Goal: Task Accomplishment & Management: Manage account settings

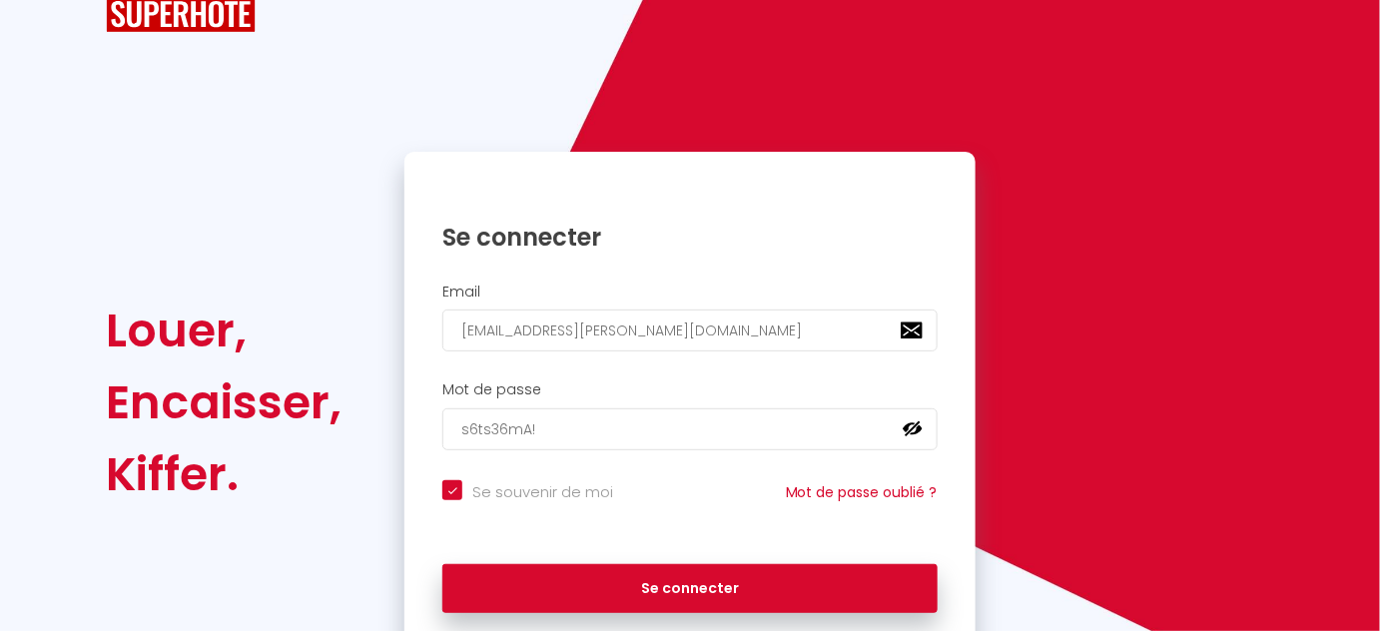
scroll to position [90, 0]
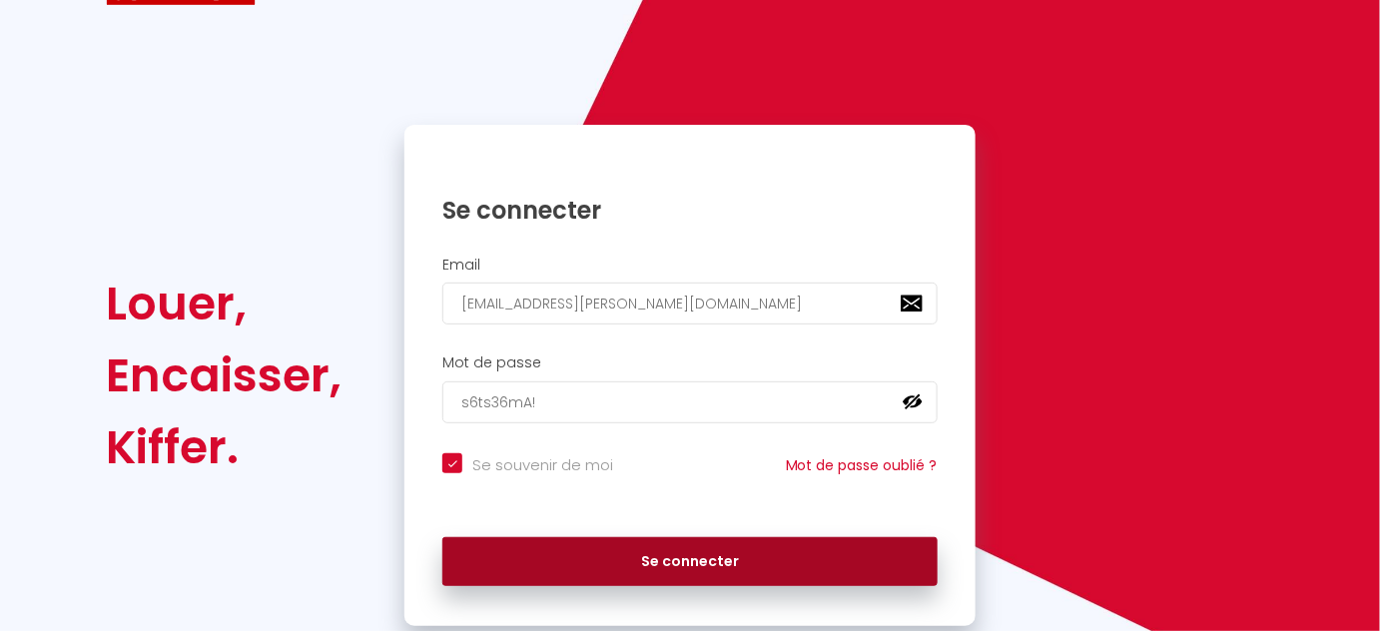
click at [762, 545] on button "Se connecter" at bounding box center [689, 562] width 495 height 50
checkbox input "true"
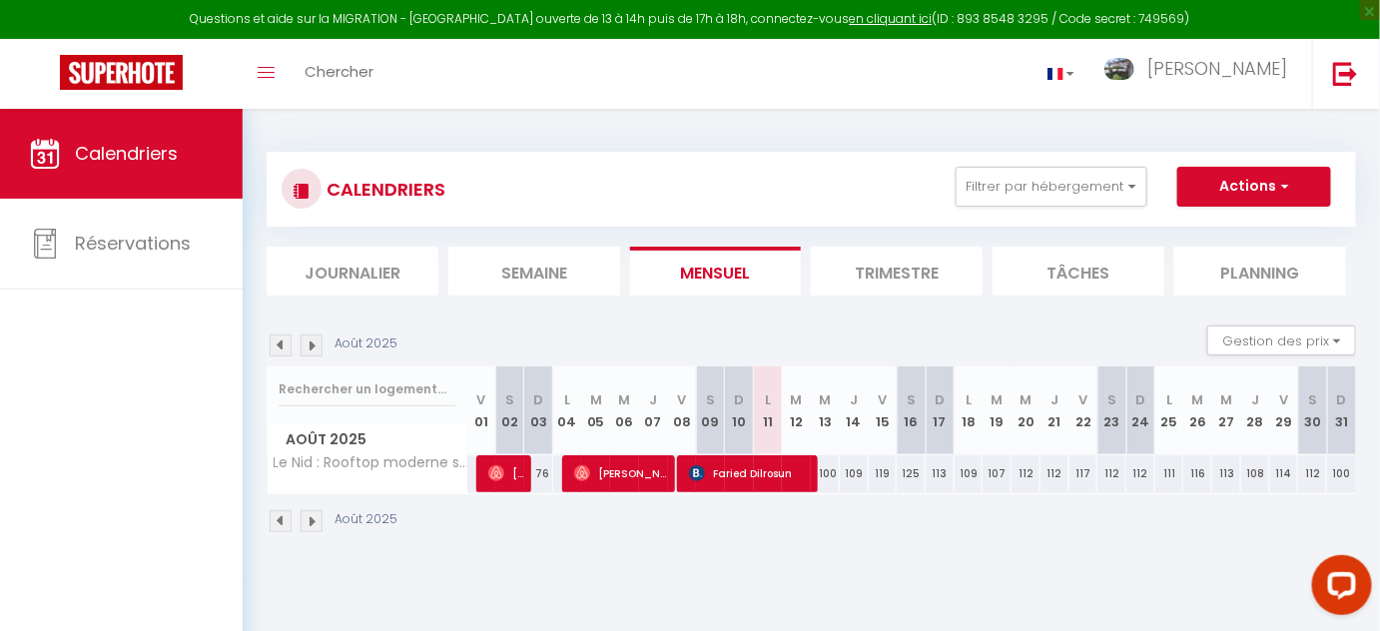
click at [891, 279] on li "Trimestre" at bounding box center [897, 271] width 172 height 49
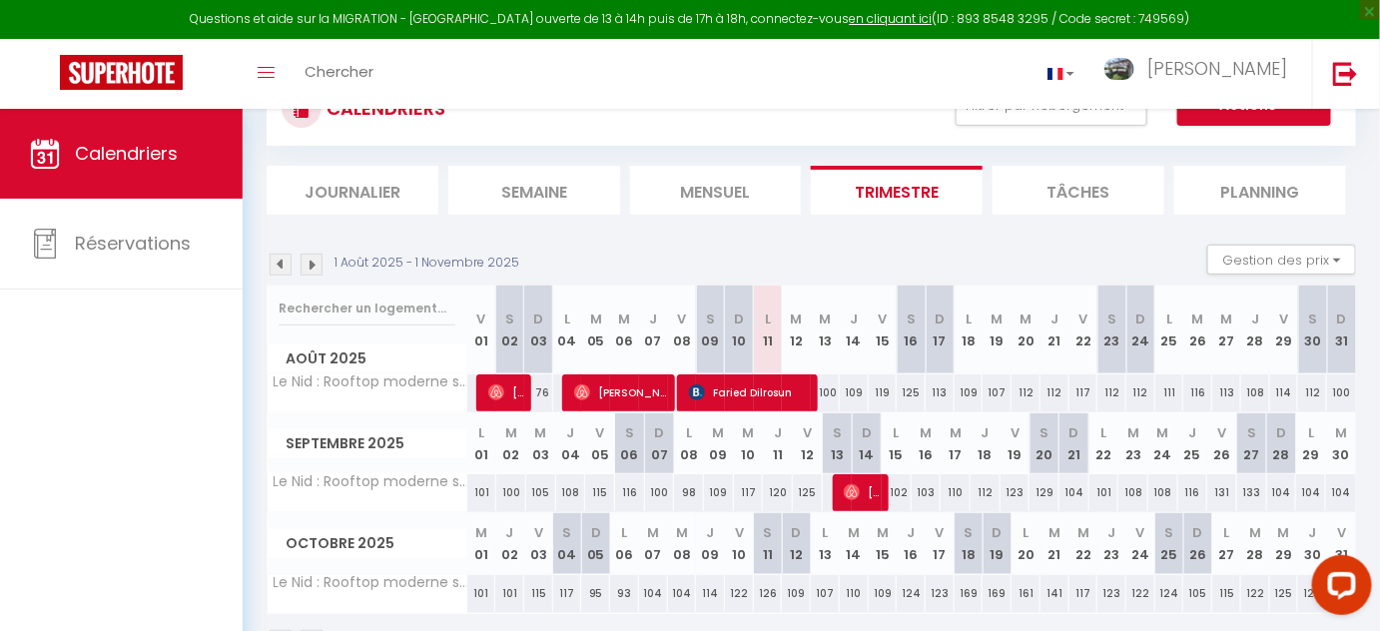
scroll to position [53, 0]
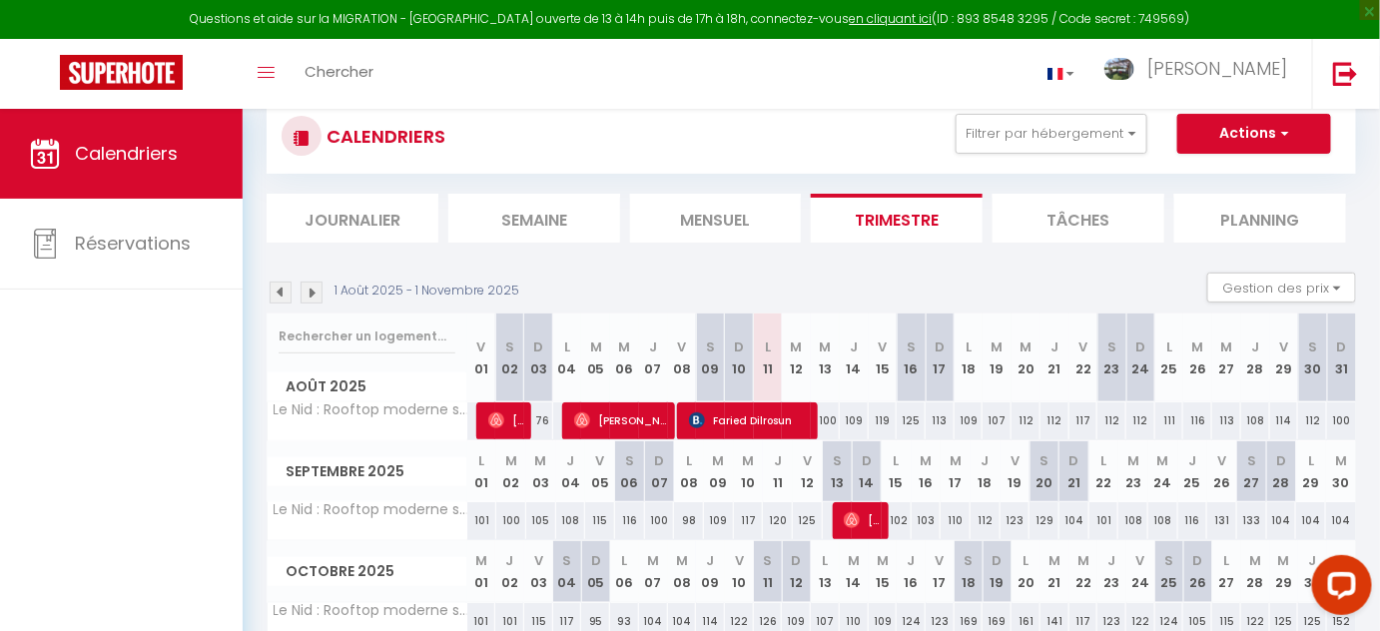
click at [285, 287] on img at bounding box center [281, 293] width 22 height 22
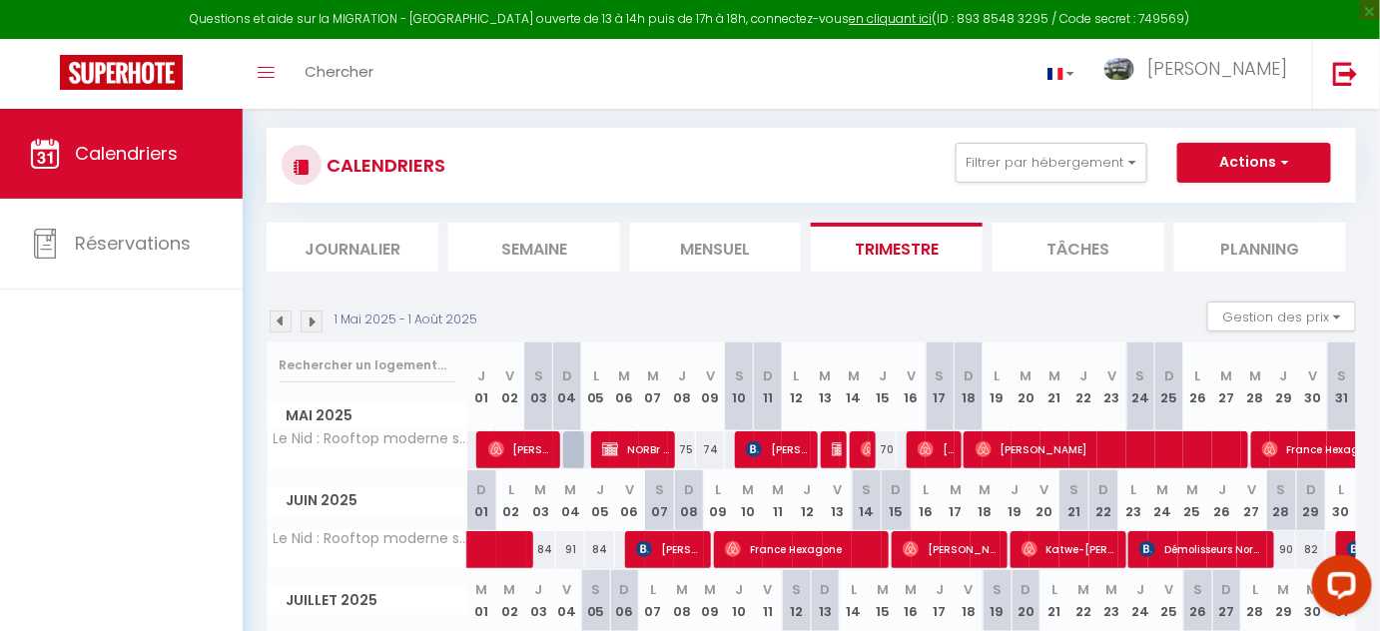
scroll to position [0, 0]
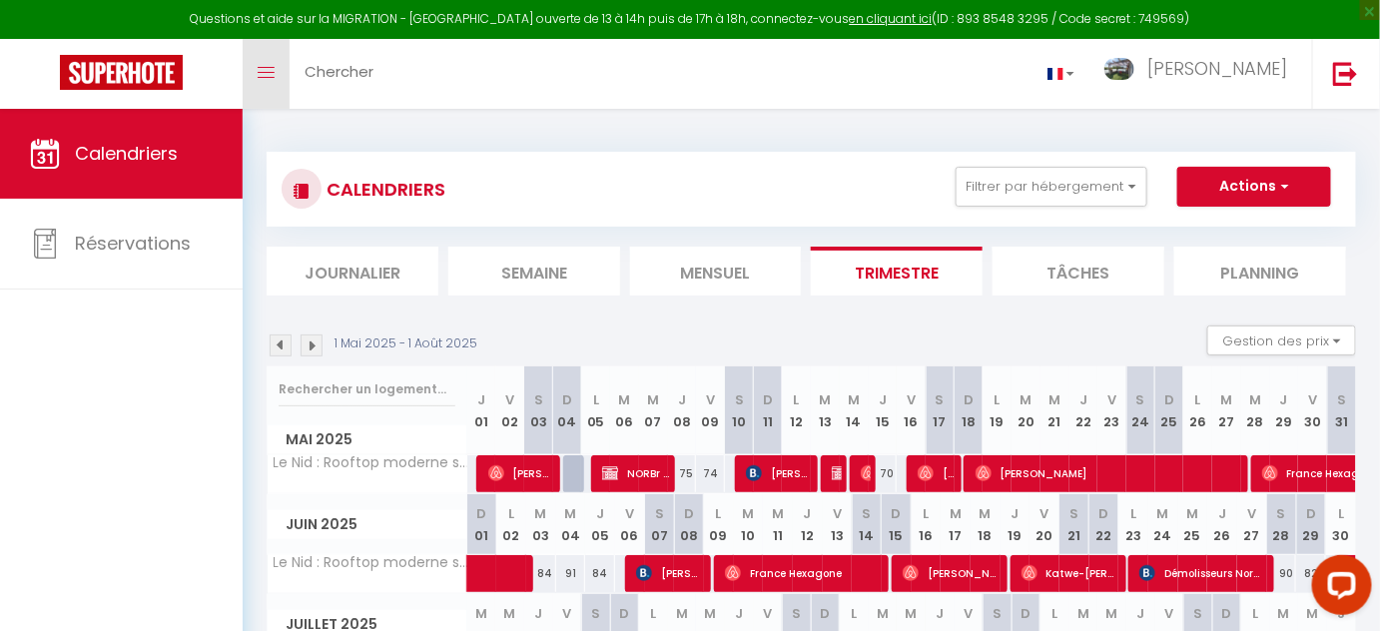
click at [280, 71] on link "Toggle menubar" at bounding box center [266, 74] width 47 height 70
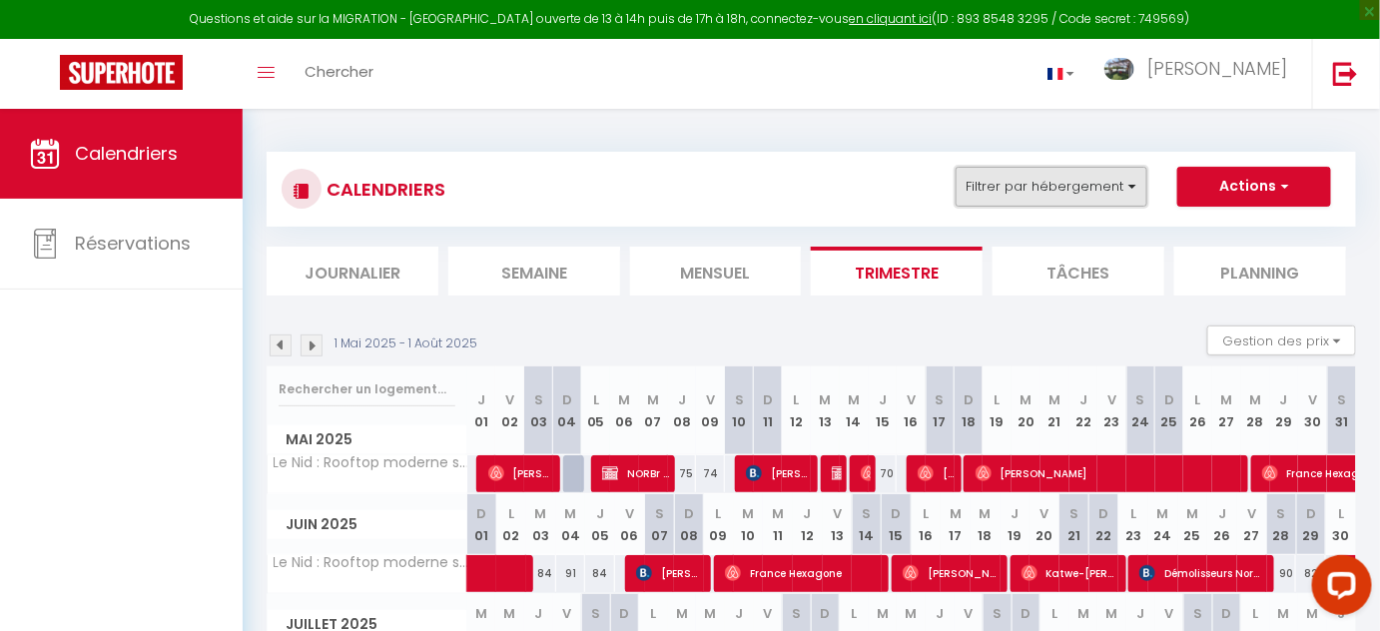
click at [1038, 175] on button "Filtrer par hébergement" at bounding box center [1052, 187] width 192 height 40
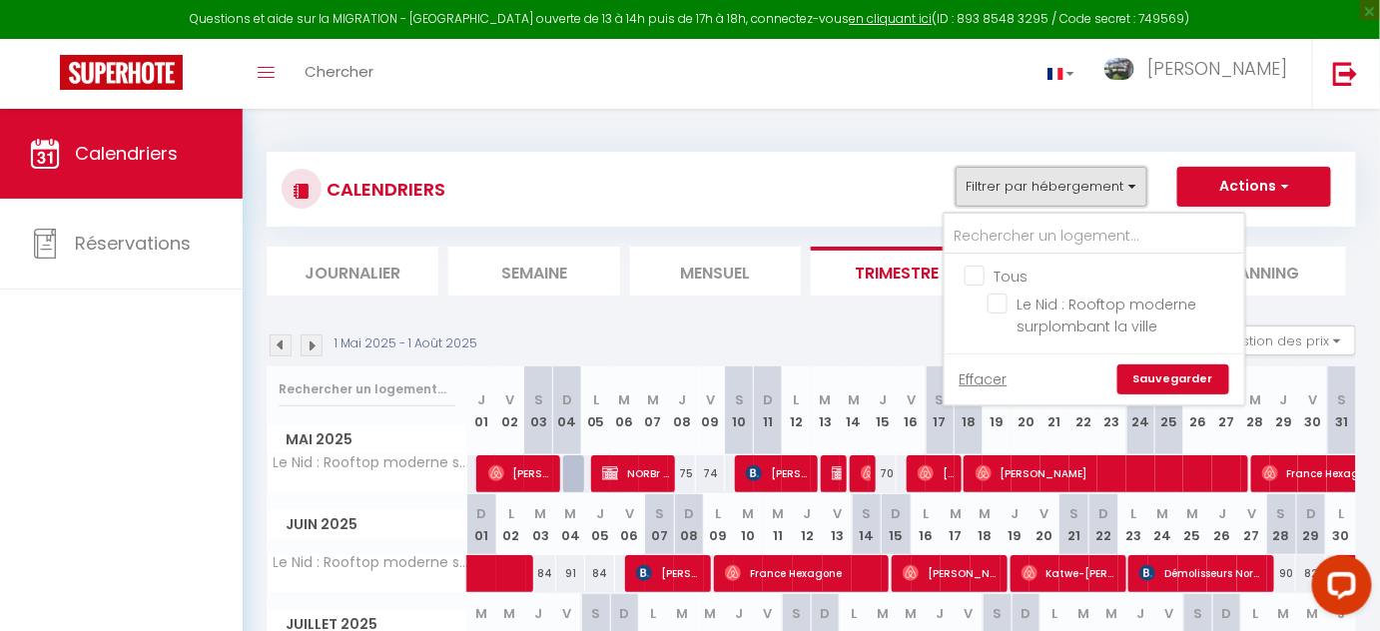
click at [1038, 180] on button "Filtrer par hébergement" at bounding box center [1052, 187] width 192 height 40
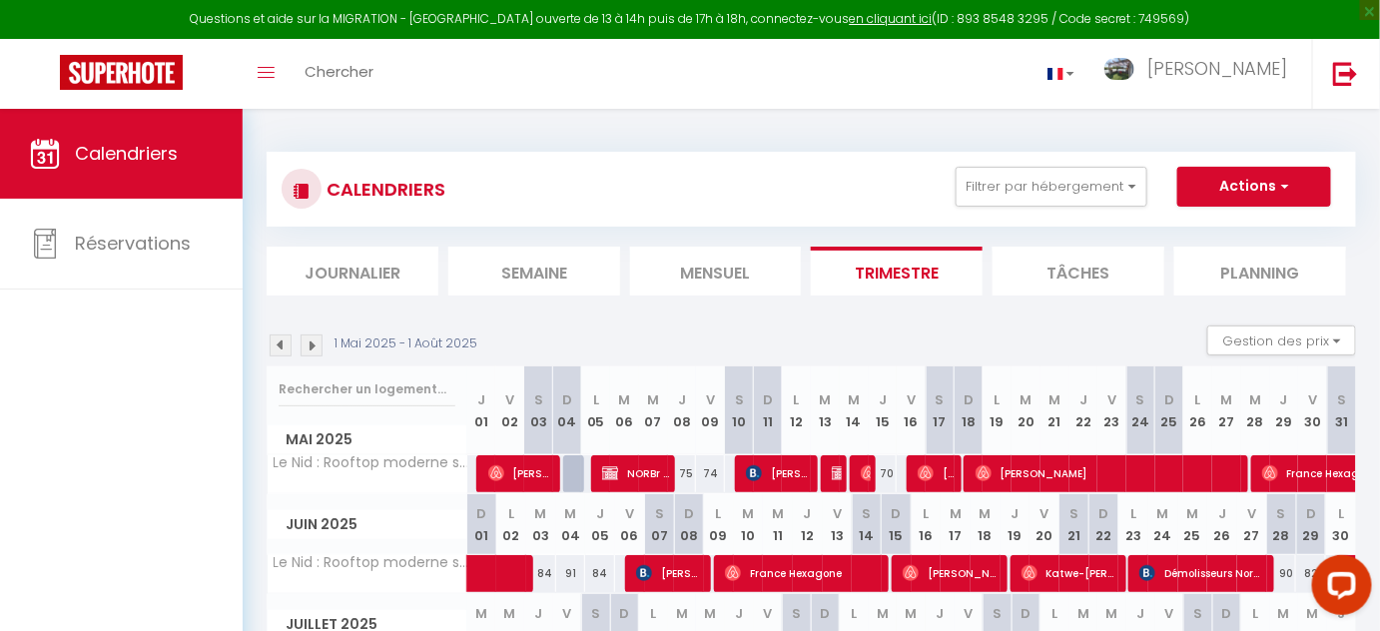
click at [1049, 267] on li "Tâches" at bounding box center [1078, 271] width 172 height 49
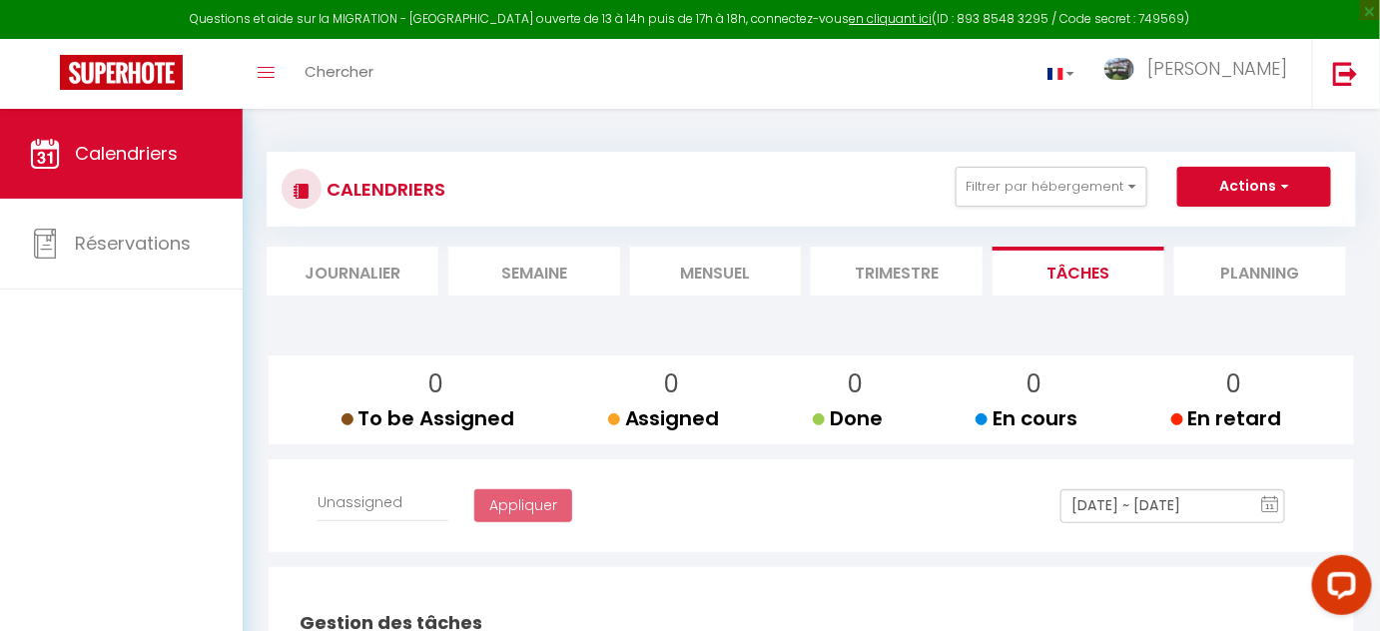
select select
click at [1241, 282] on li "Planning" at bounding box center [1260, 271] width 172 height 49
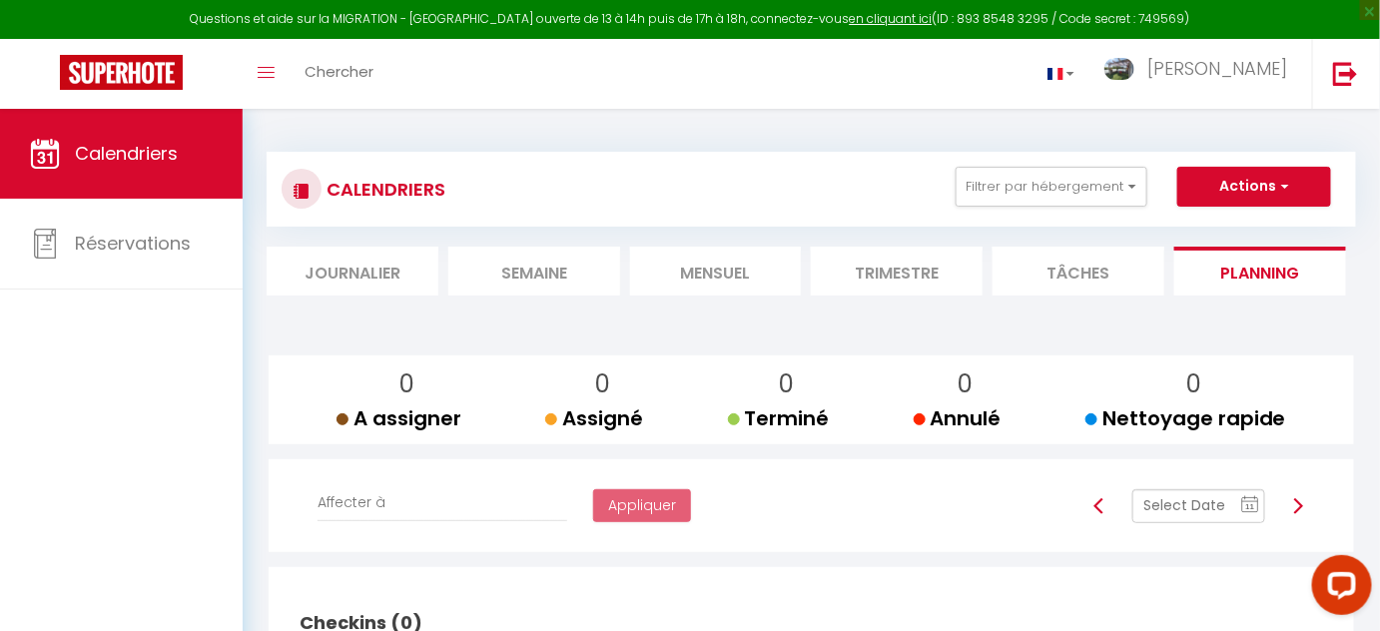
click at [372, 280] on li "Journalier" at bounding box center [353, 271] width 172 height 49
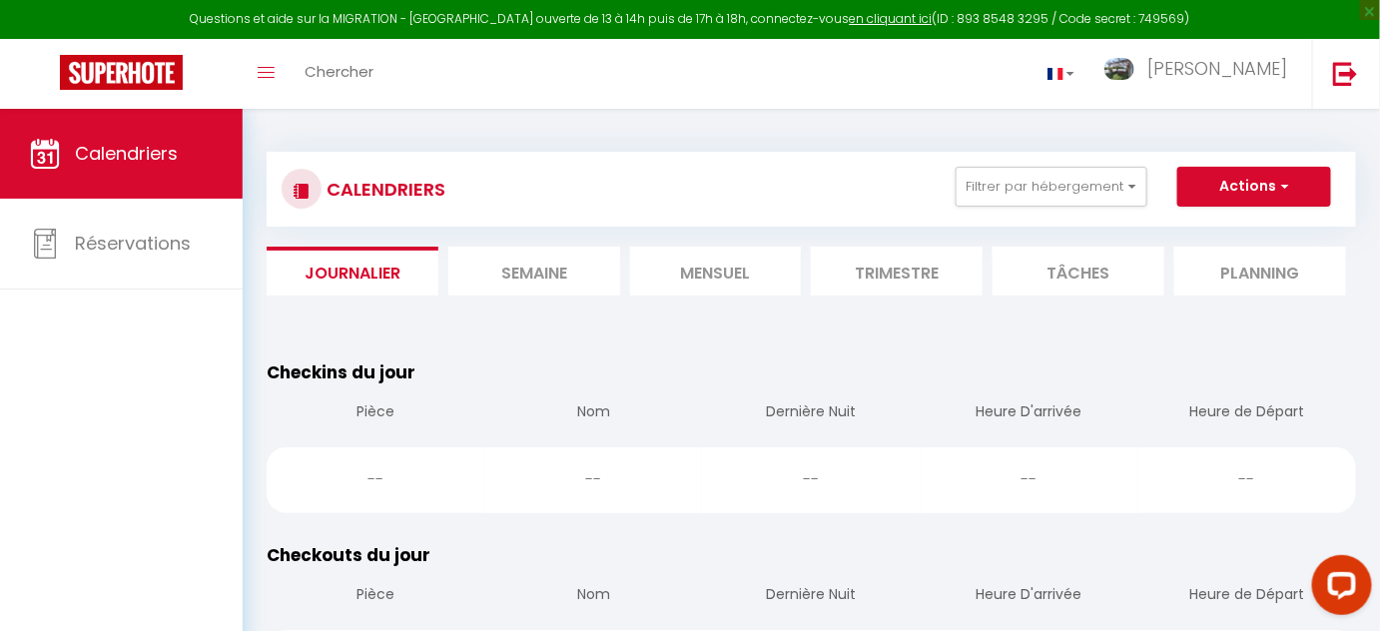
click at [579, 270] on li "Semaine" at bounding box center [534, 271] width 172 height 49
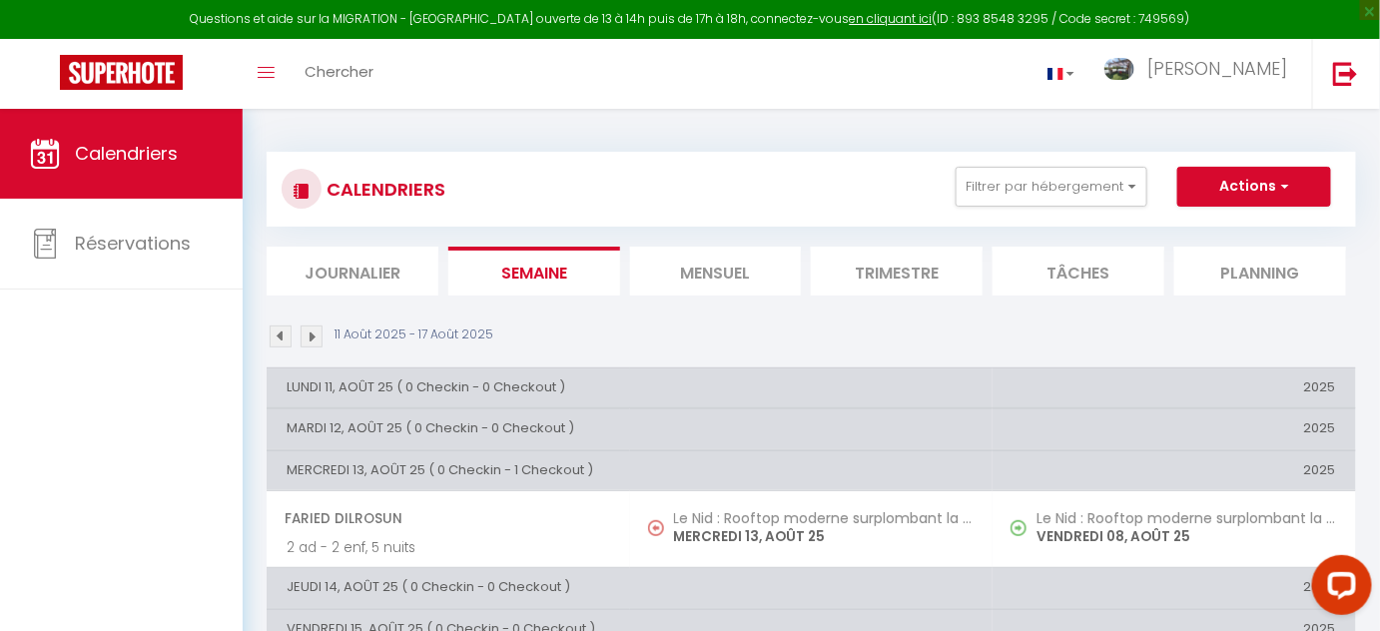
click at [712, 275] on li "Mensuel" at bounding box center [716, 271] width 172 height 49
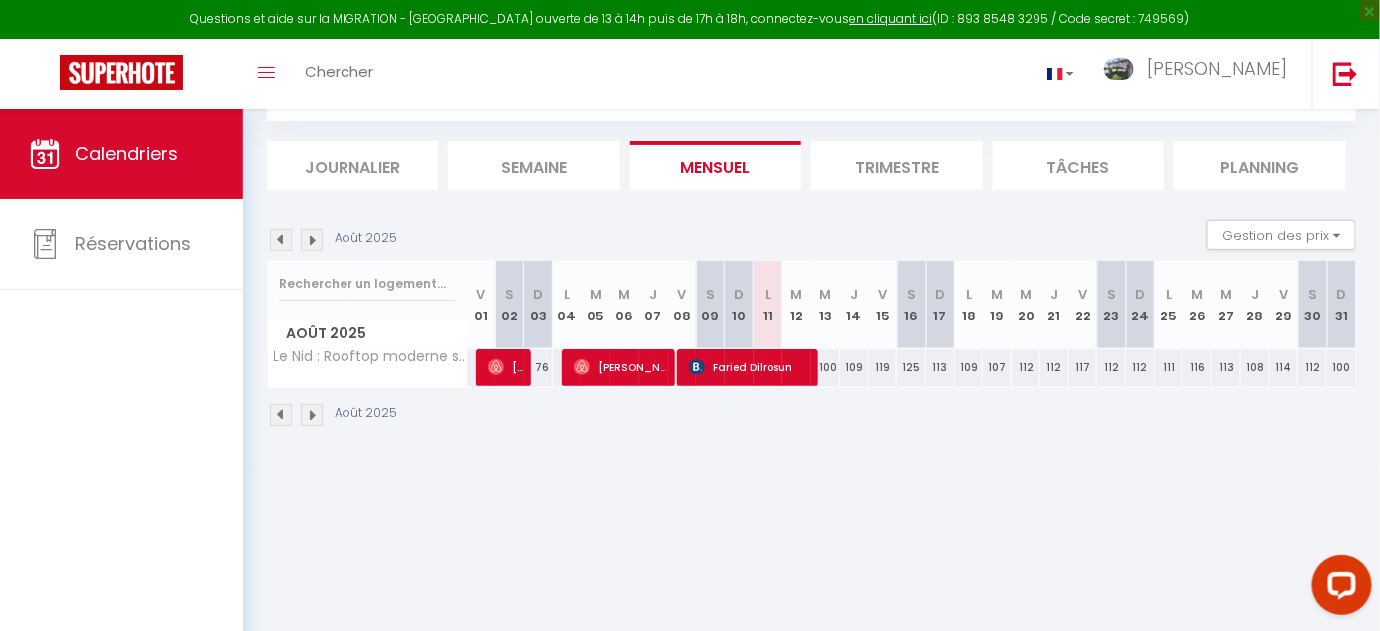
scroll to position [109, 0]
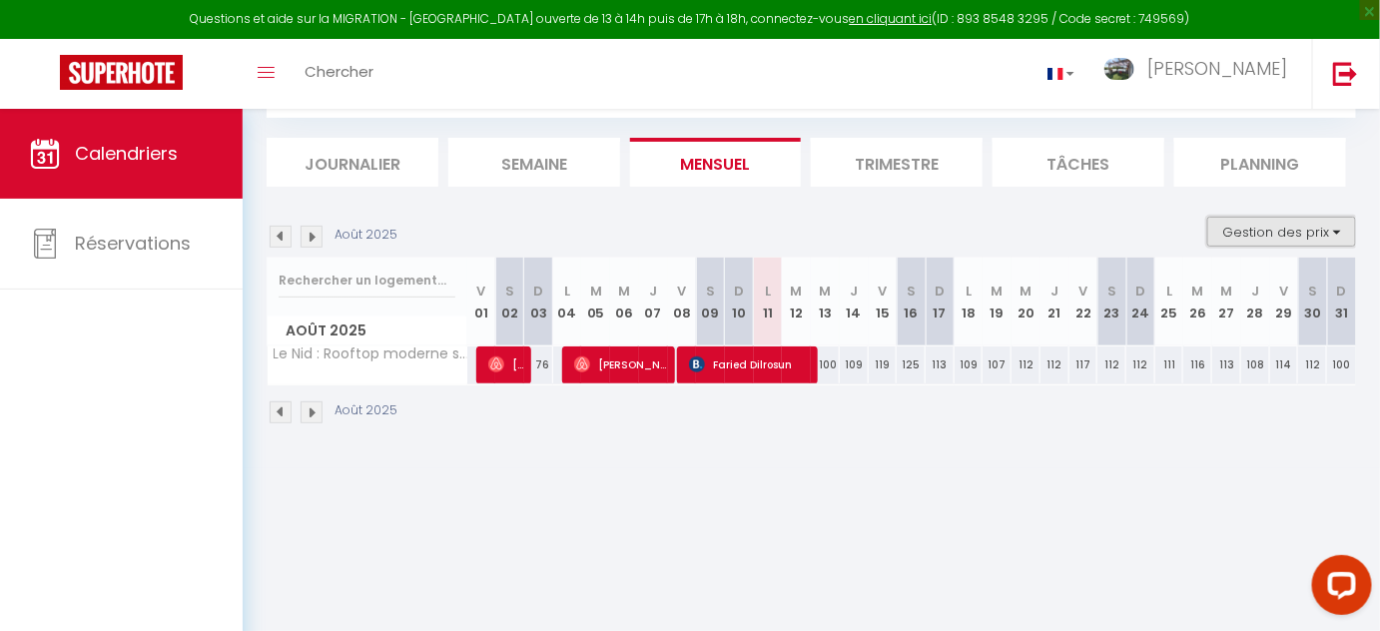
click at [1267, 228] on button "Gestion des prix" at bounding box center [1281, 232] width 149 height 30
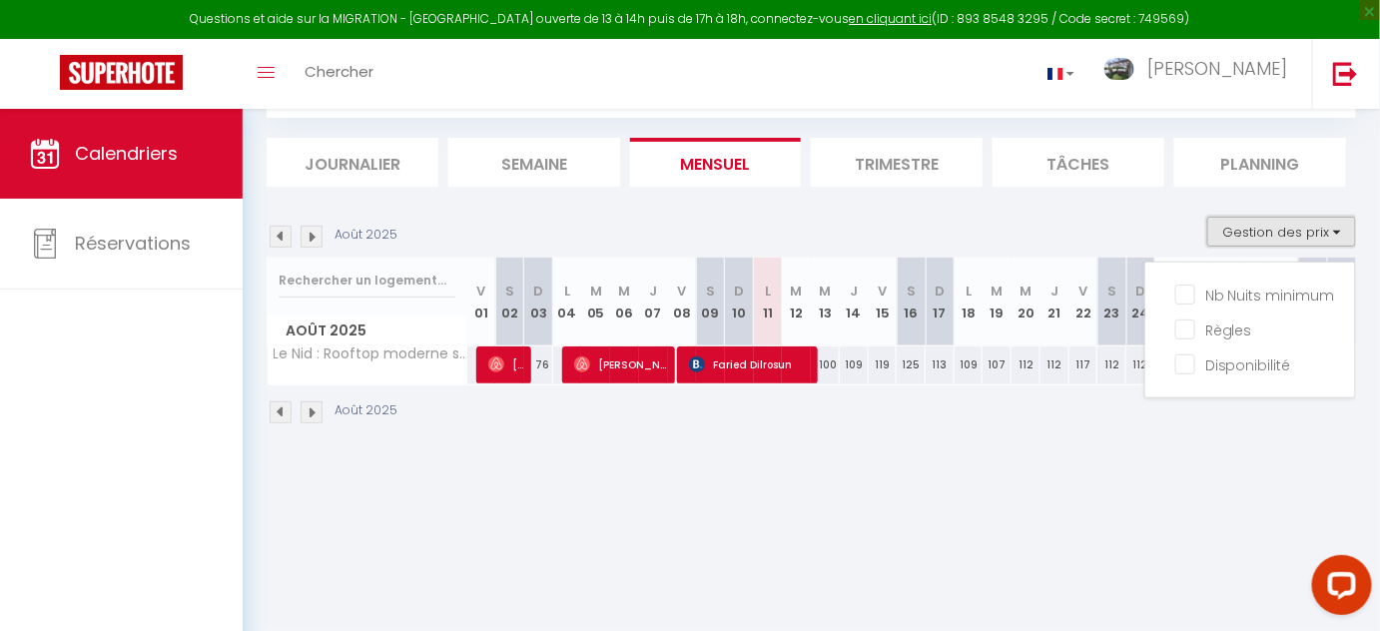
click at [1267, 228] on button "Gestion des prix" at bounding box center [1281, 232] width 149 height 30
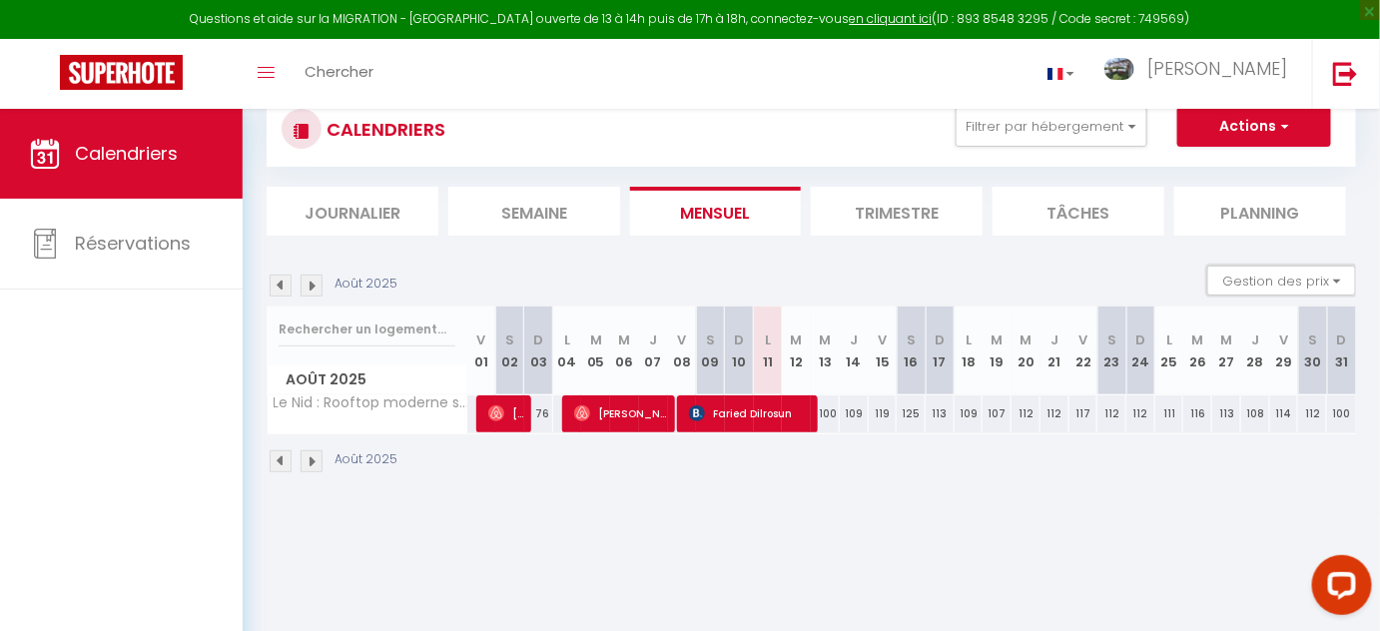
scroll to position [0, 0]
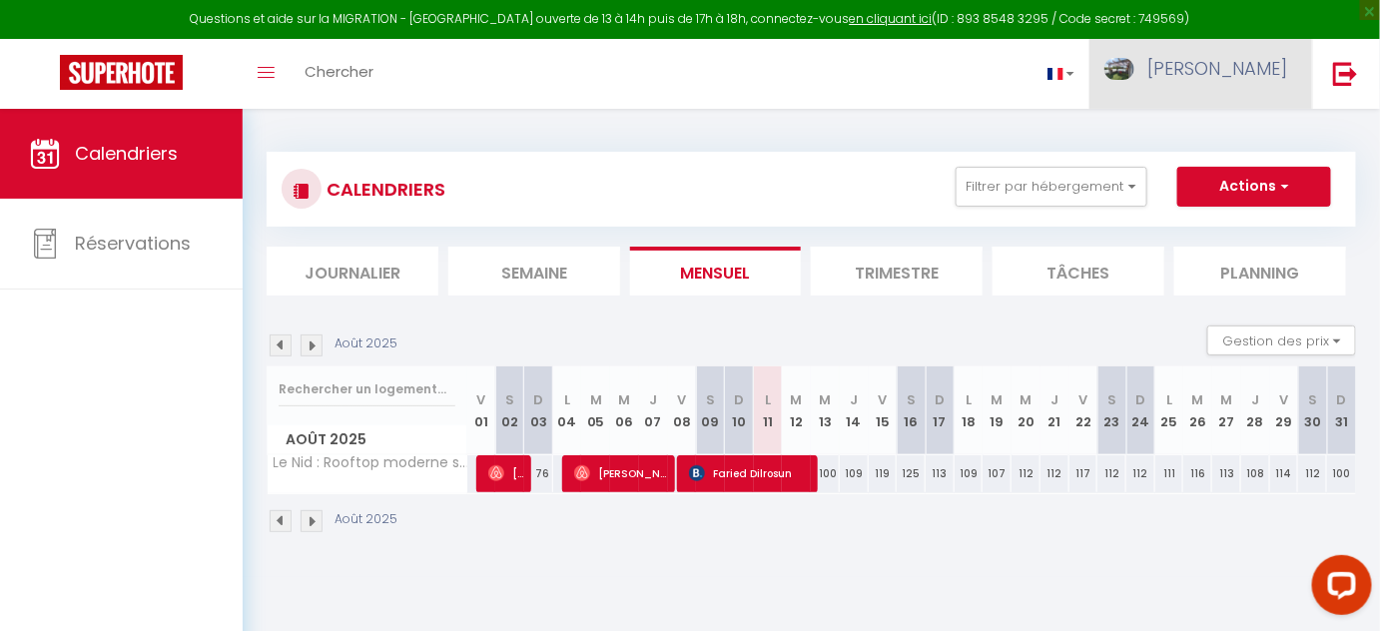
click at [1258, 74] on span "[PERSON_NAME]" at bounding box center [1217, 68] width 140 height 25
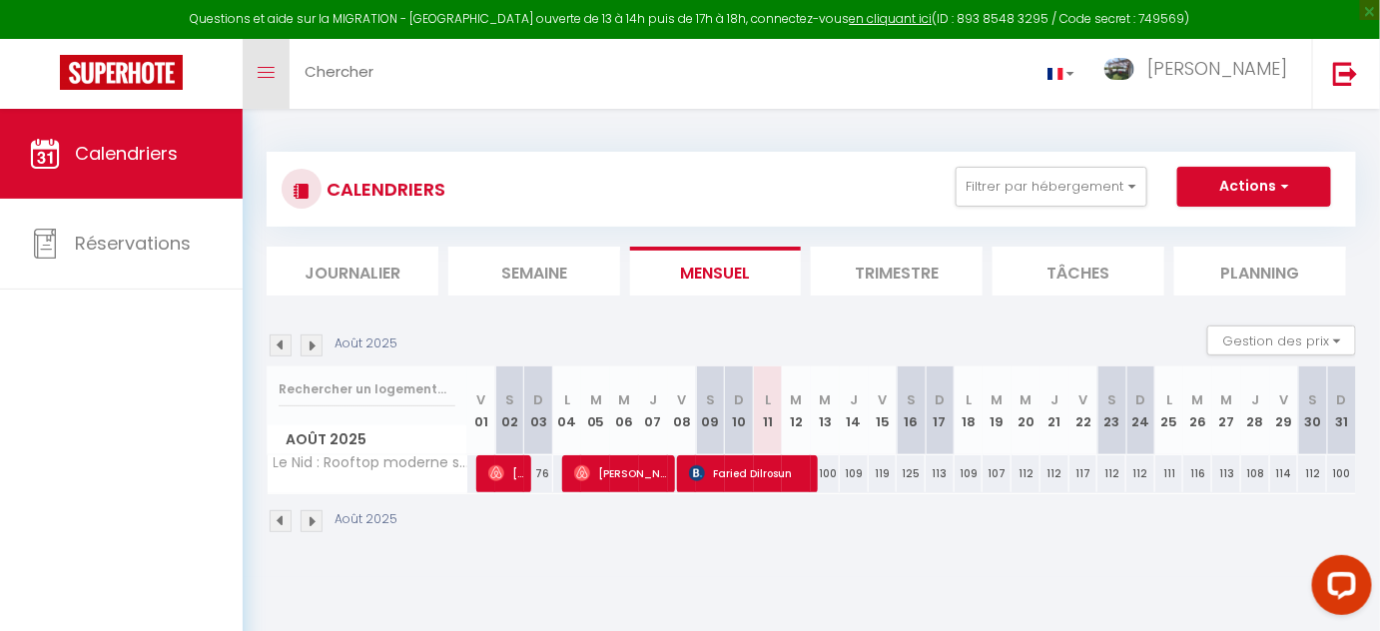
click at [274, 76] on icon "Toggle menubar" at bounding box center [266, 73] width 17 height 12
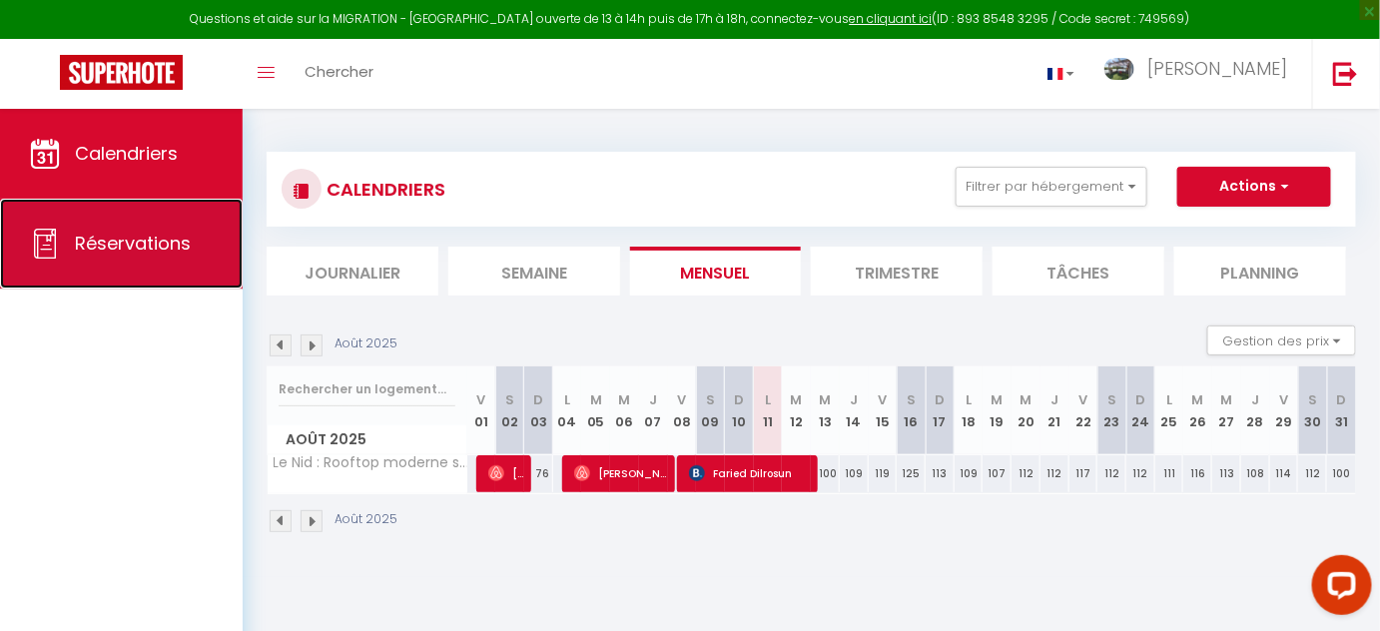
click at [137, 252] on span "Réservations" at bounding box center [133, 243] width 116 height 25
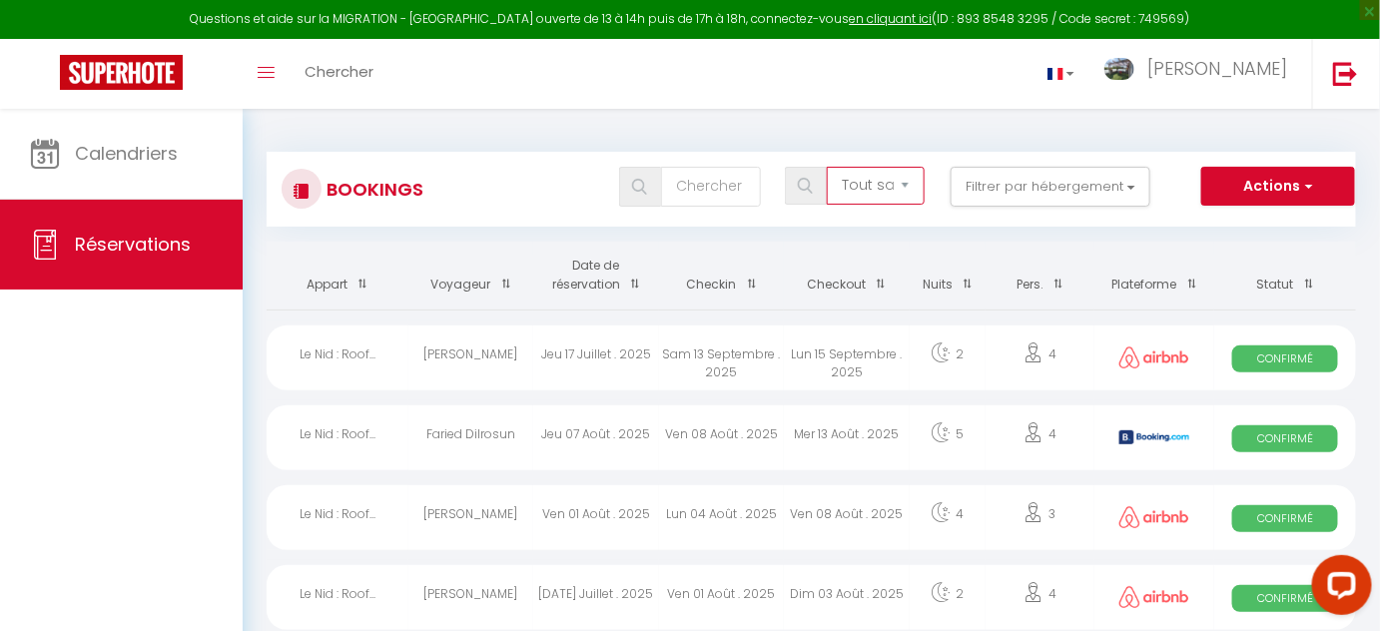
click at [886, 183] on select "Tous les statuts Annulé Confirmé Non Confirmé Tout sauf annulé No Show Request" at bounding box center [876, 186] width 98 height 38
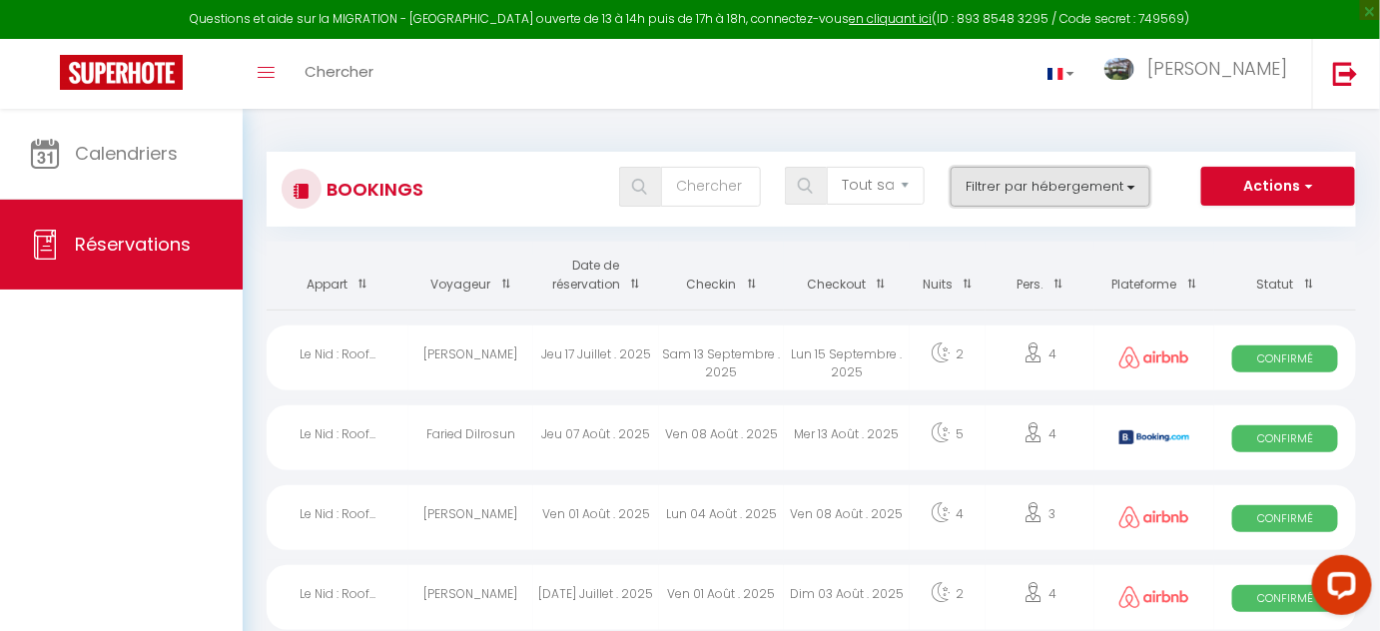
click at [1070, 183] on button "Filtrer par hébergement" at bounding box center [1051, 187] width 200 height 40
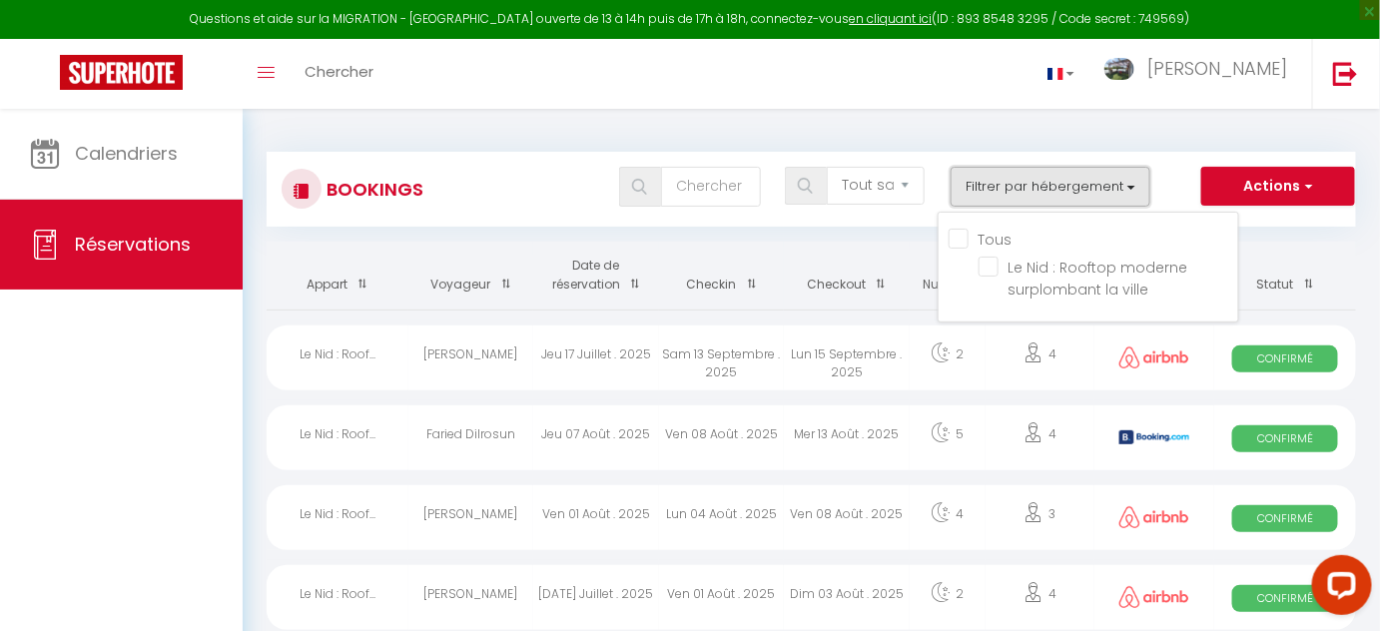
click at [1070, 183] on button "Filtrer par hébergement" at bounding box center [1051, 187] width 200 height 40
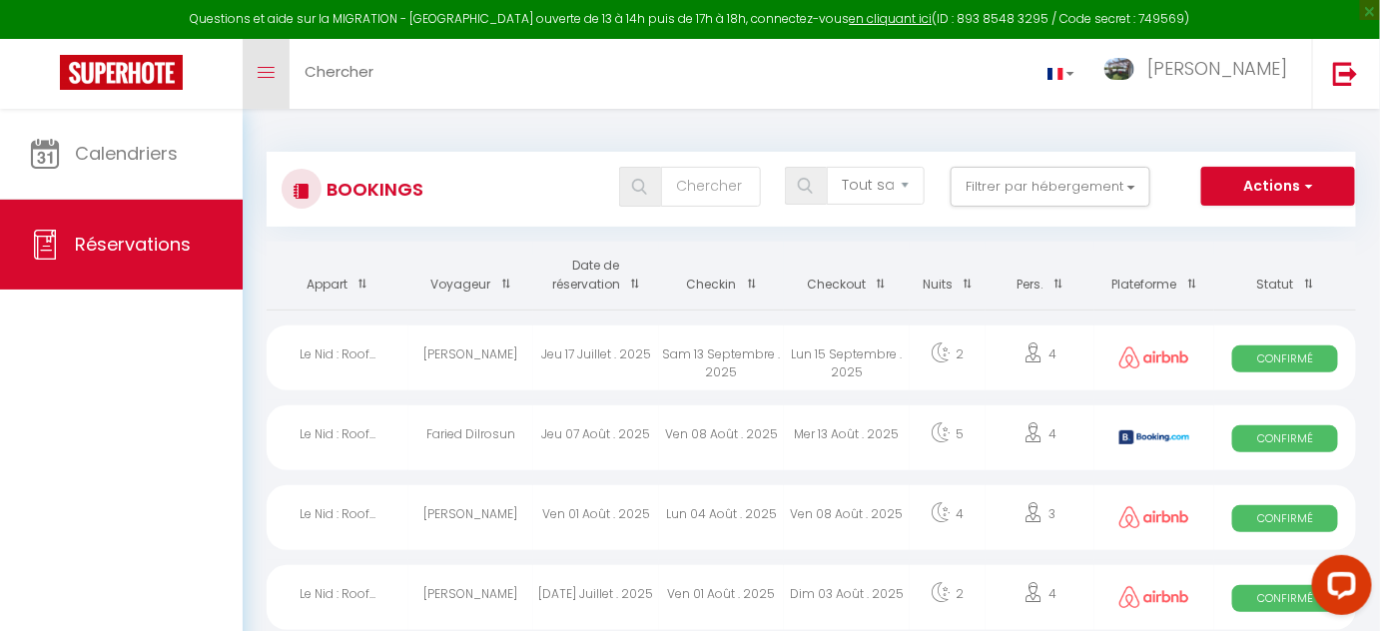
click at [273, 68] on icon "Toggle menubar" at bounding box center [266, 73] width 17 height 12
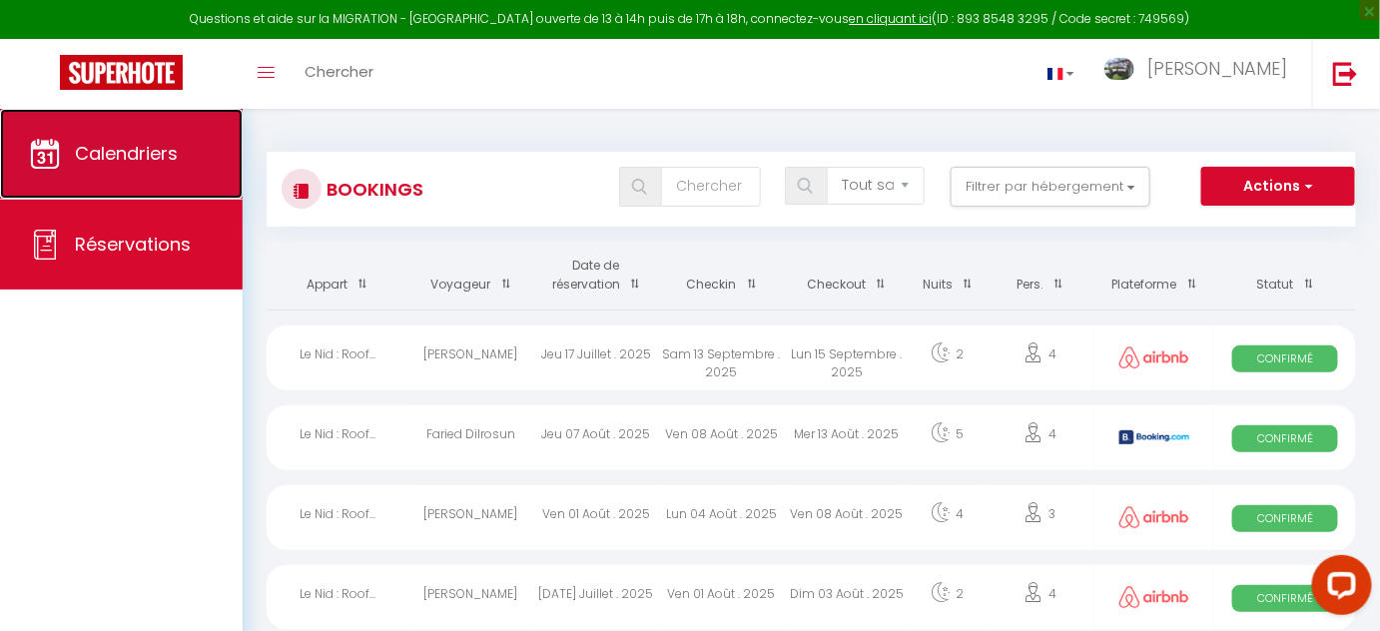
click at [133, 160] on span "Calendriers" at bounding box center [126, 153] width 103 height 25
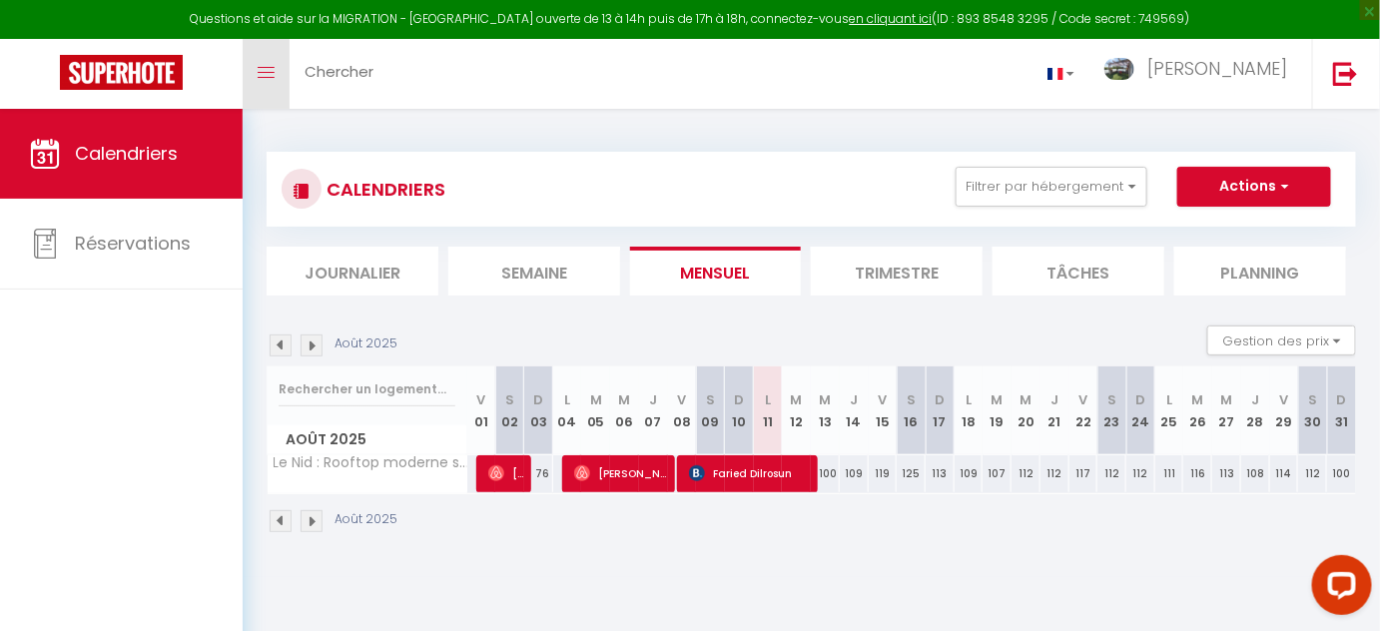
click at [269, 85] on link "Toggle menubar" at bounding box center [266, 74] width 47 height 70
click at [1275, 180] on button "Actions" at bounding box center [1254, 187] width 154 height 40
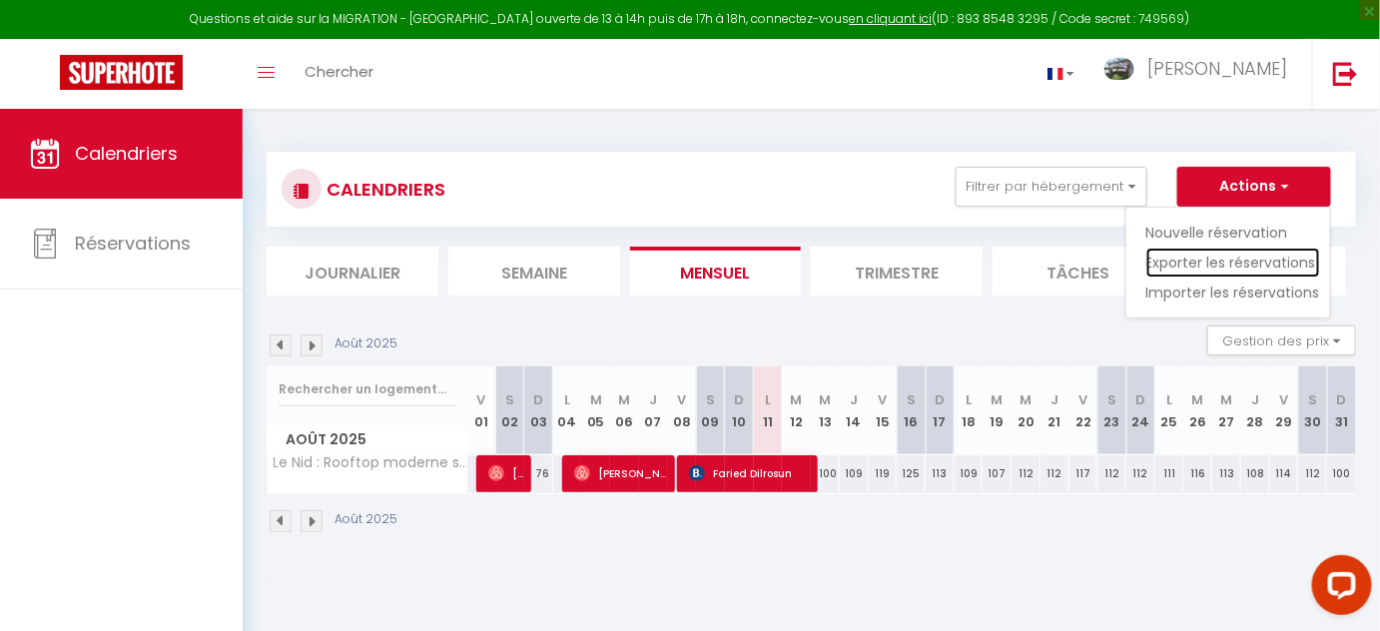
click at [1250, 264] on link "Exporter les réservations" at bounding box center [1233, 263] width 174 height 30
type input "[EMAIL_ADDRESS][PERSON_NAME][DOMAIN_NAME]"
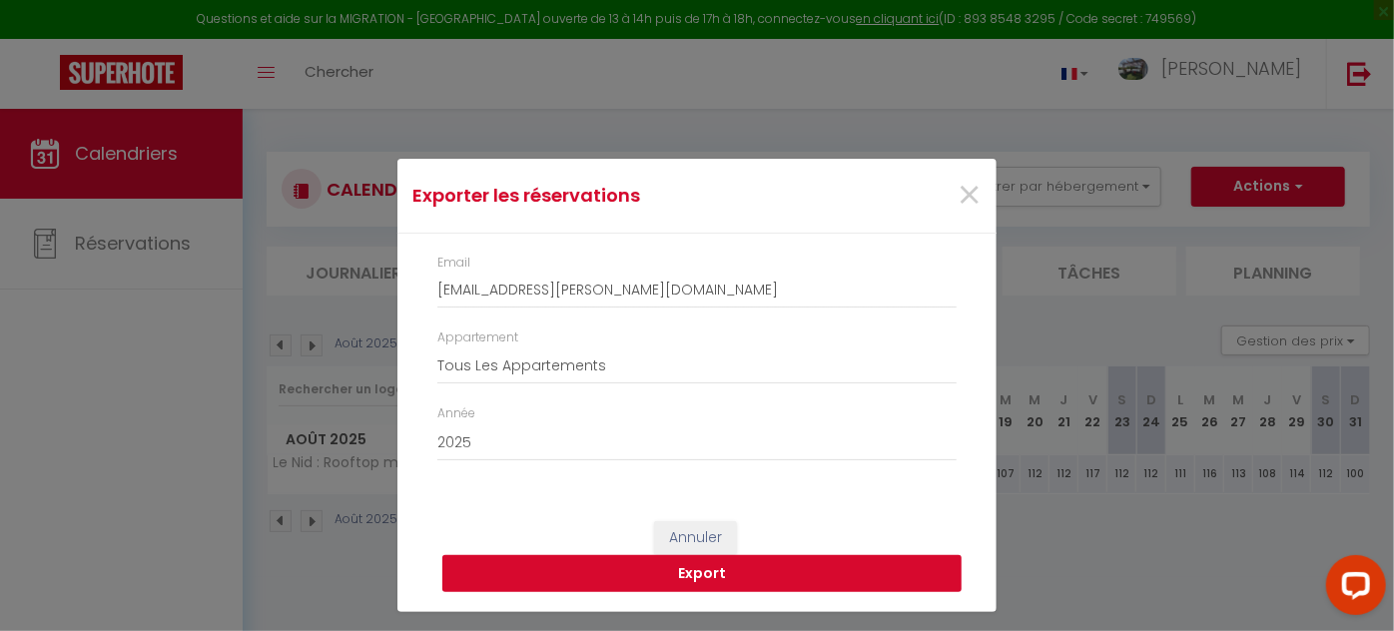
click at [711, 583] on button "Export" at bounding box center [701, 574] width 519 height 38
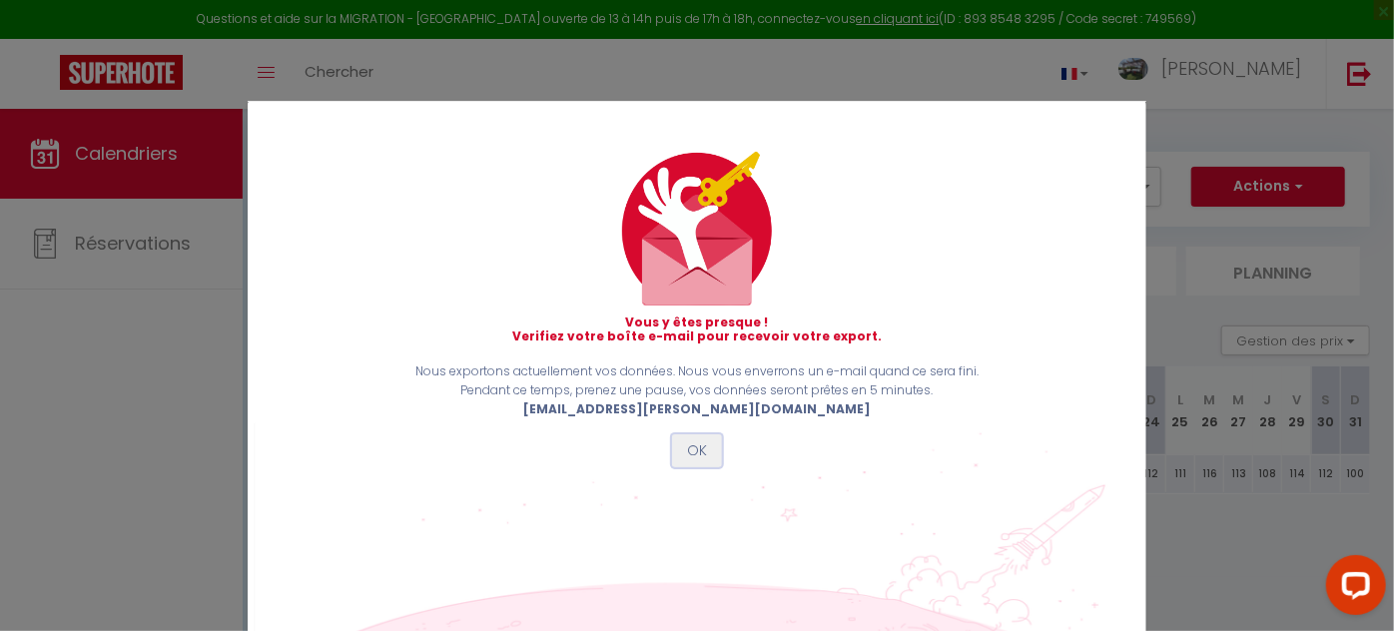
click at [689, 451] on button "OK" at bounding box center [697, 451] width 50 height 34
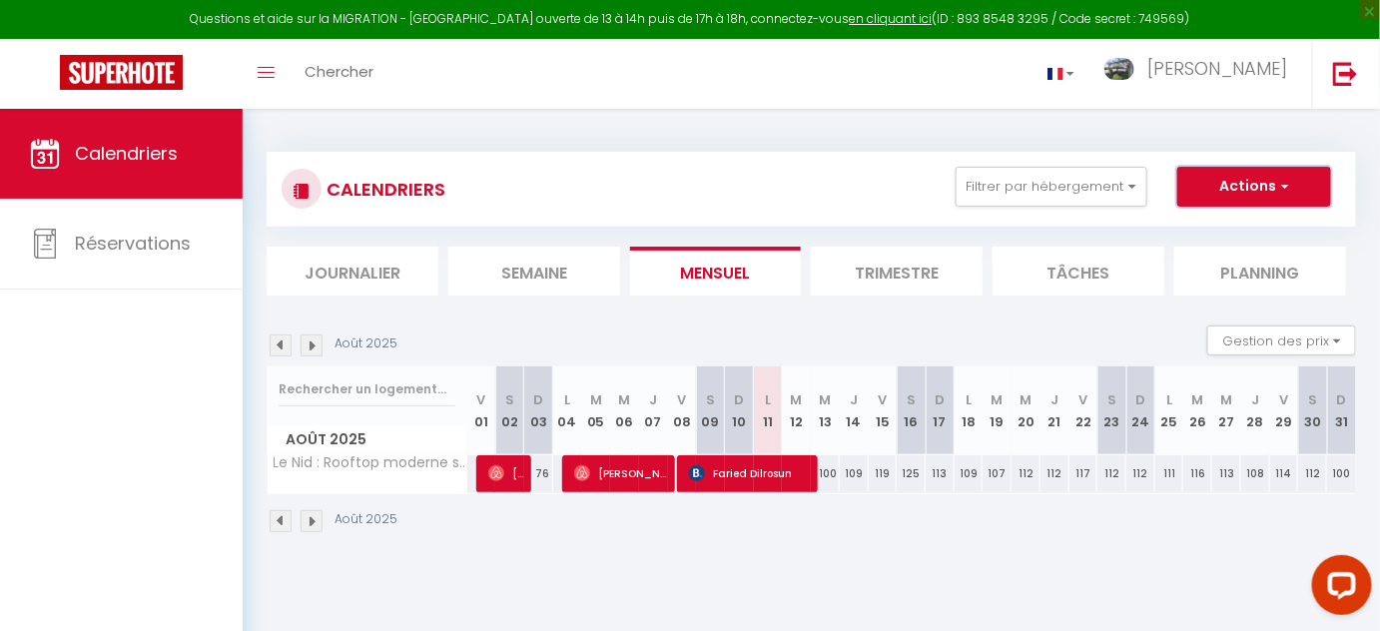
click at [1286, 192] on span "button" at bounding box center [1282, 186] width 12 height 20
click at [1271, 259] on link "Exporter les réservations" at bounding box center [1233, 263] width 174 height 30
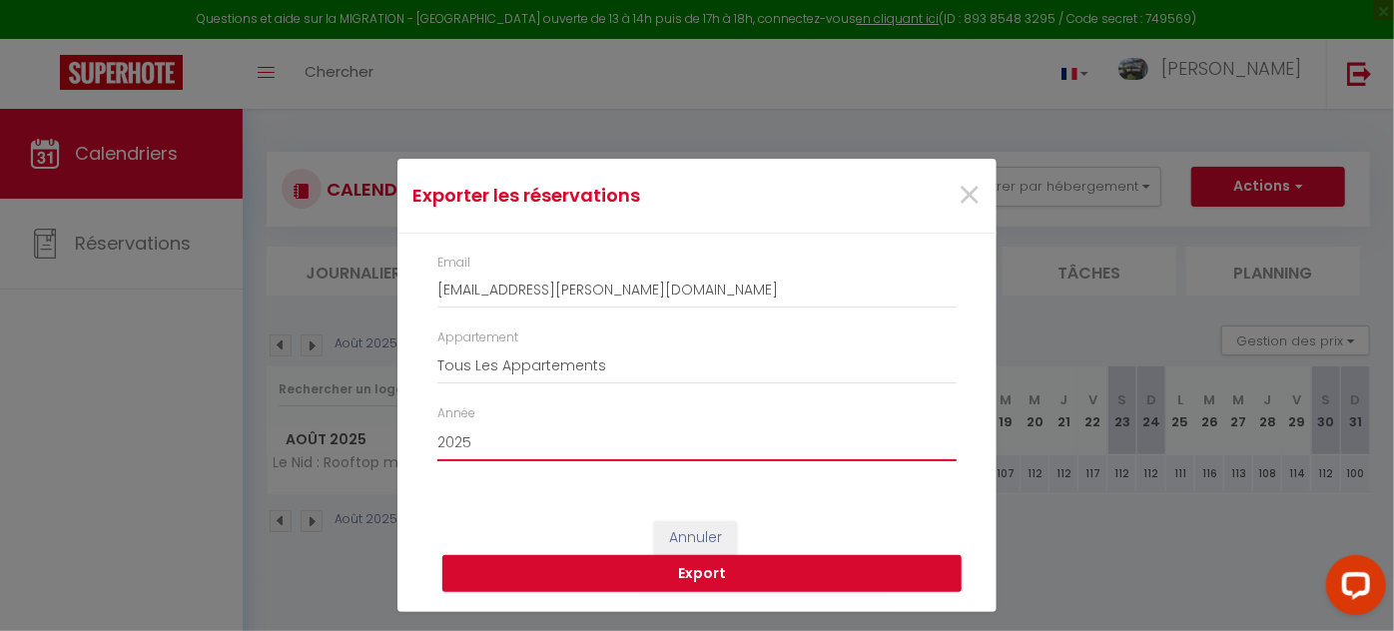
click at [703, 436] on select "2015 2016 2017 2018 2019 2020 2021 2022 2023 2024 2025 2026 2027 2028" at bounding box center [696, 442] width 519 height 38
select select "2024"
click at [437, 423] on select "2015 2016 2017 2018 2019 2020 2021 2022 2023 2024 2025 2026 2027 2028" at bounding box center [696, 442] width 519 height 38
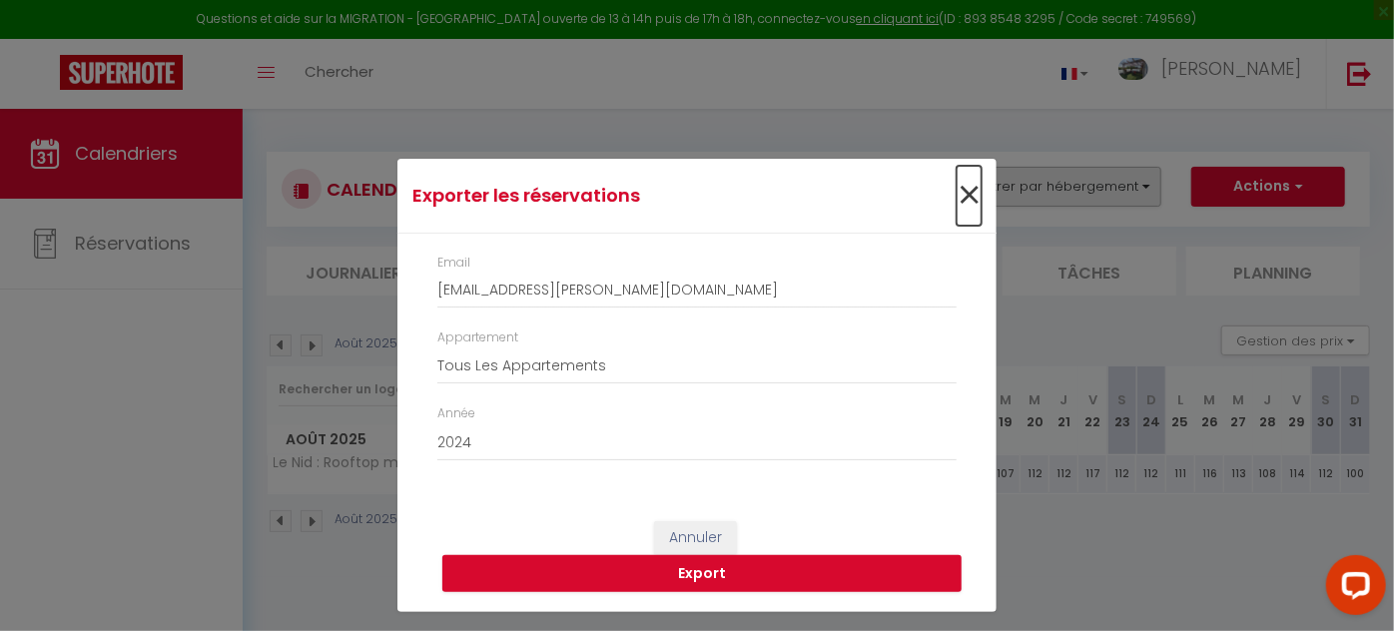
click at [977, 189] on span "×" at bounding box center [969, 196] width 25 height 60
